Goal: Transaction & Acquisition: Subscribe to service/newsletter

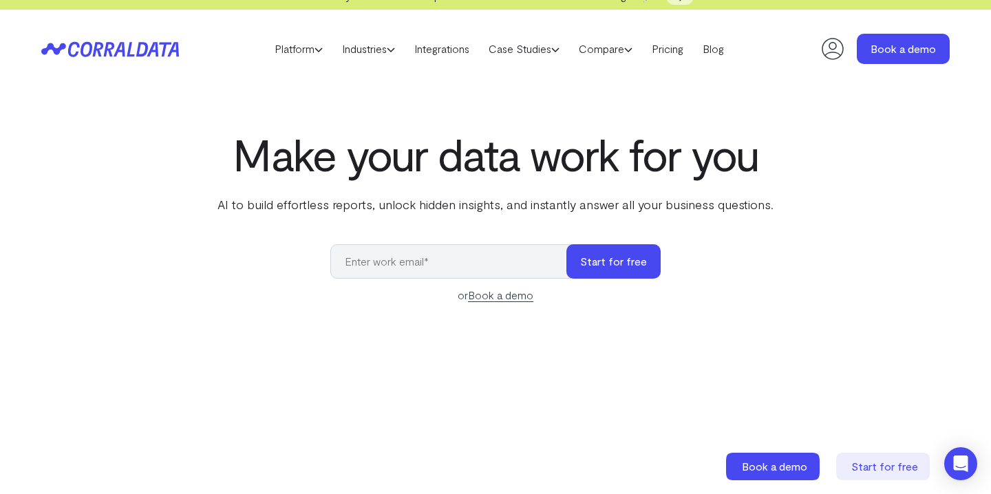
scroll to position [29, 0]
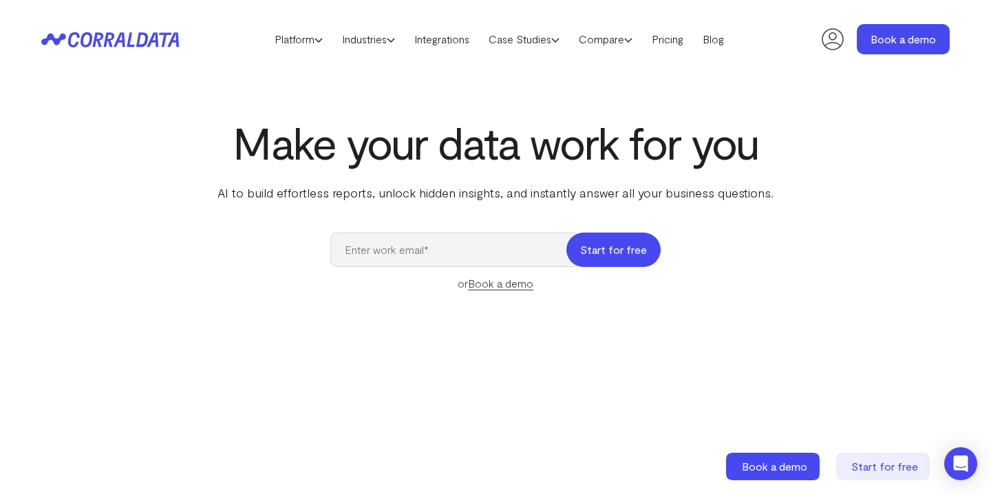
click at [612, 255] on button "Start for free" at bounding box center [614, 250] width 94 height 34
click at [507, 249] on input "email" at bounding box center [455, 250] width 250 height 34
type input "lmarsden@toscaltd.com"
click at [622, 253] on button "Start for free" at bounding box center [614, 250] width 94 height 34
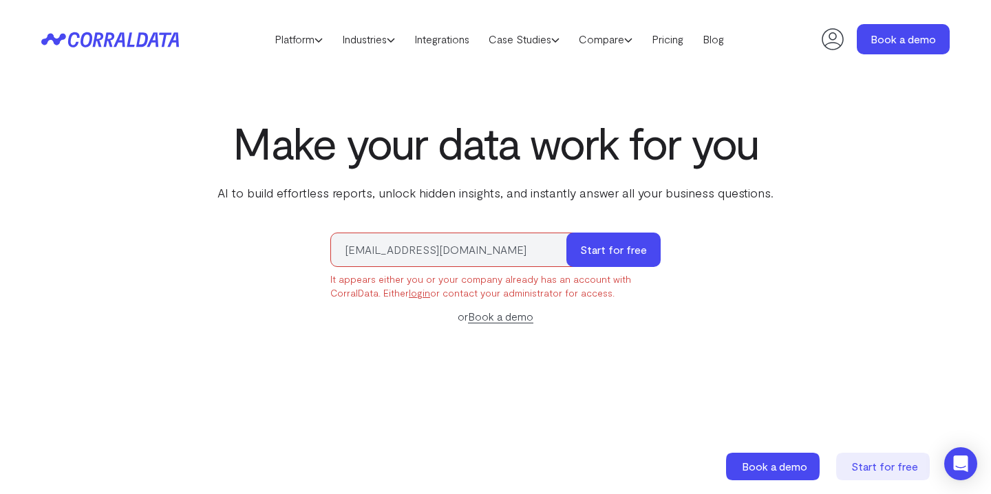
click at [415, 296] on link "login" at bounding box center [419, 293] width 21 height 12
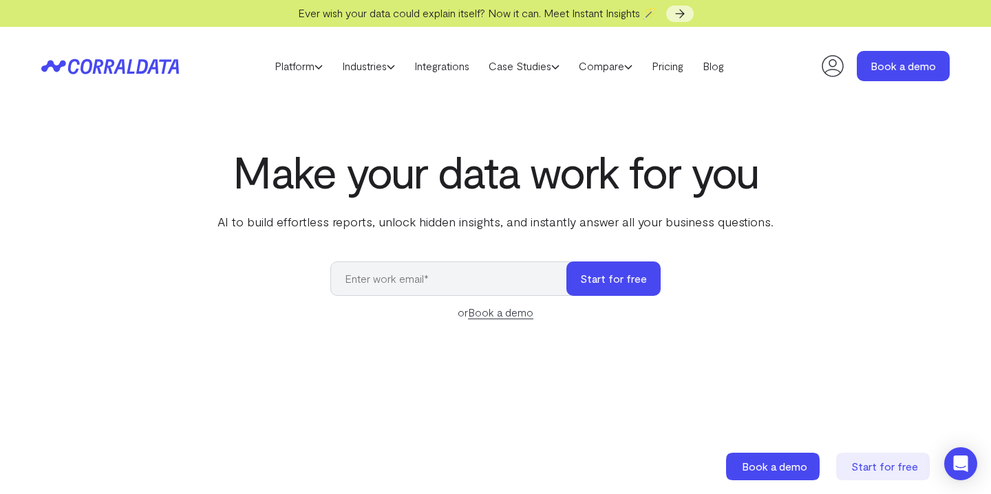
click at [830, 71] on icon at bounding box center [833, 66] width 28 height 28
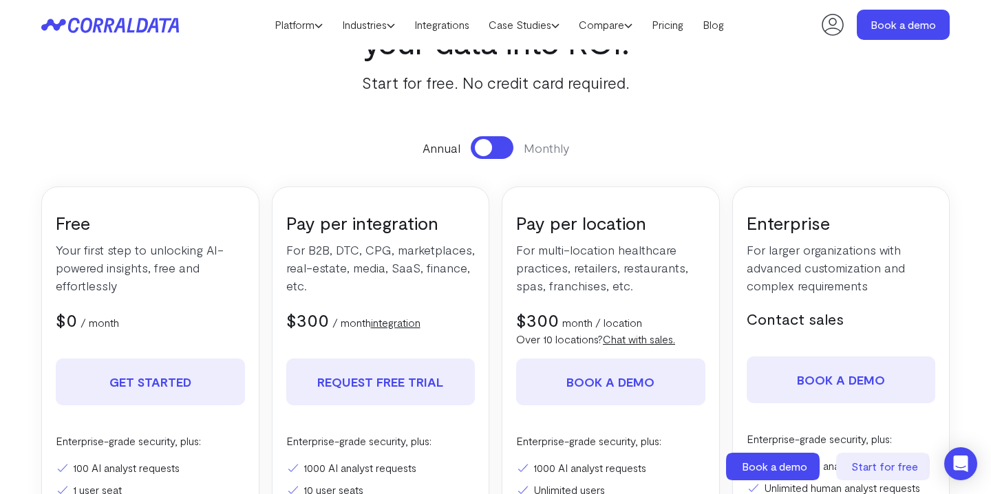
scroll to position [104, 0]
